Goal: Task Accomplishment & Management: Complete application form

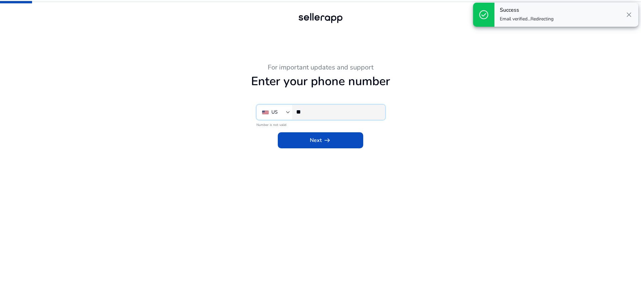
click at [323, 109] on input "**" at bounding box center [337, 111] width 83 height 7
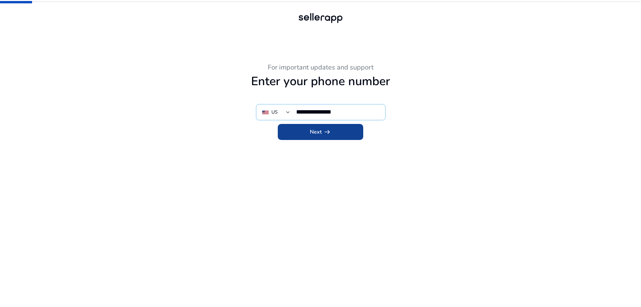
type input "**********"
click at [317, 133] on span "Next arrow_right_alt" at bounding box center [320, 132] width 21 height 8
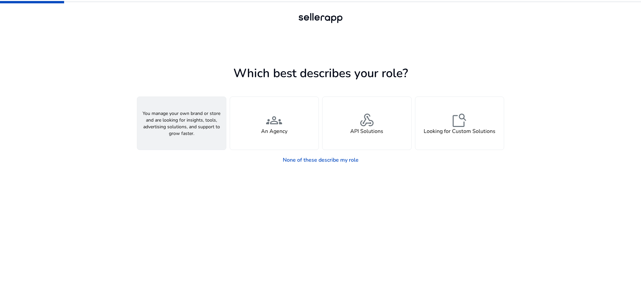
click at [177, 124] on span "person" at bounding box center [182, 120] width 16 height 16
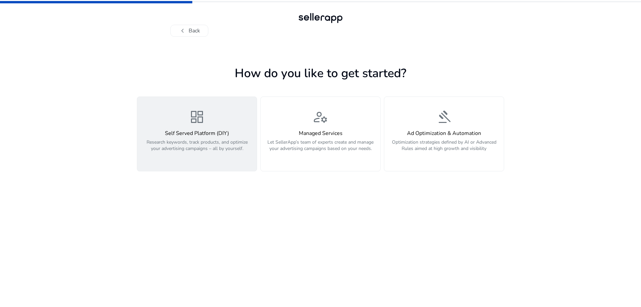
click at [175, 129] on div "dashboard Self Served Platform (DIY) Research keywords, track products, and opt…" at bounding box center [196, 134] width 111 height 50
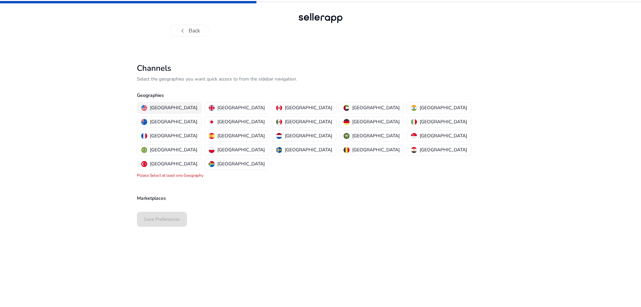
click at [170, 107] on p "[GEOGRAPHIC_DATA]" at bounding box center [173, 107] width 47 height 7
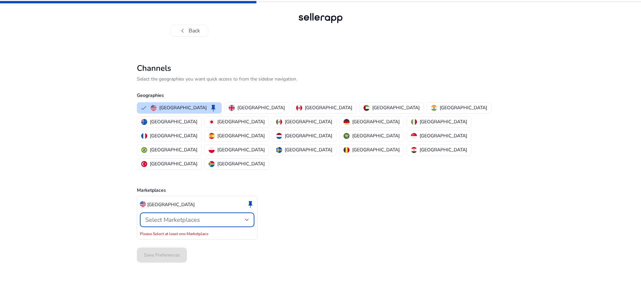
click at [188, 216] on span "Select Marketplaces" at bounding box center [172, 220] width 55 height 8
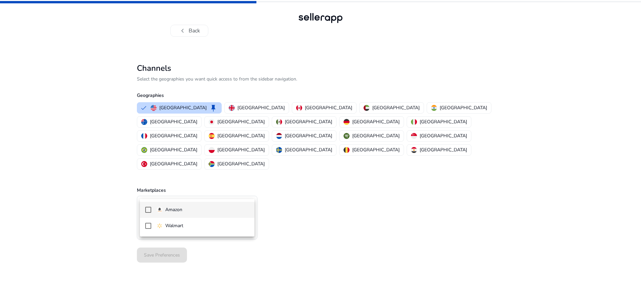
click at [171, 210] on p "Amazon" at bounding box center [173, 209] width 17 height 7
click at [109, 181] on div at bounding box center [320, 153] width 641 height 307
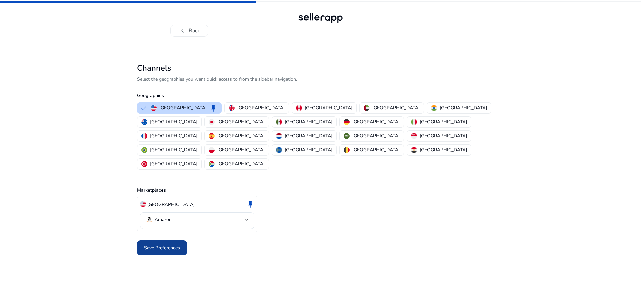
click at [163, 244] on span "Save Preferences" at bounding box center [162, 247] width 36 height 7
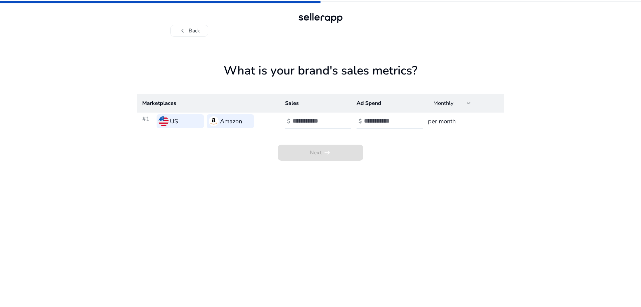
click at [197, 68] on h1 "What is your brand's sales metrics?" at bounding box center [320, 78] width 367 height 30
click at [192, 31] on button "chevron_left Back" at bounding box center [189, 31] width 38 height 12
